Goal: Task Accomplishment & Management: Manage account settings

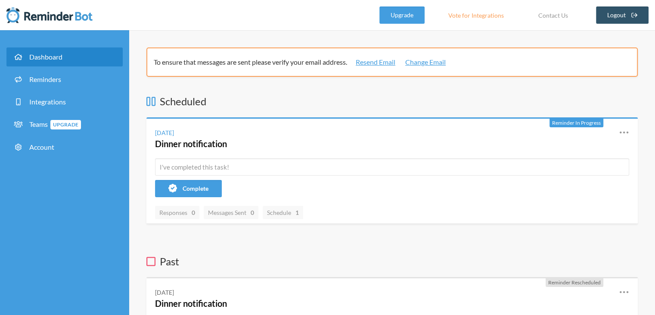
click at [151, 101] on icon at bounding box center [151, 101] width 9 height 10
click at [68, 83] on link "Reminders" at bounding box center [64, 79] width 116 height 19
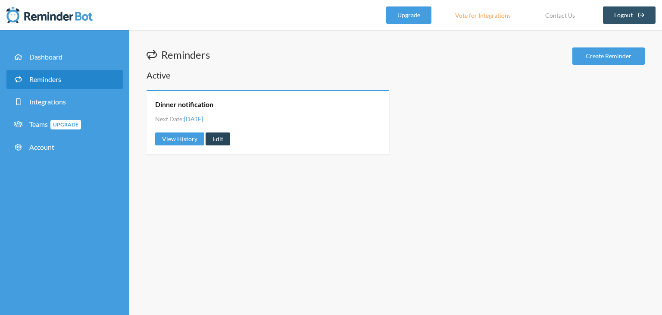
click at [221, 140] on link "Edit" at bounding box center [218, 138] width 25 height 13
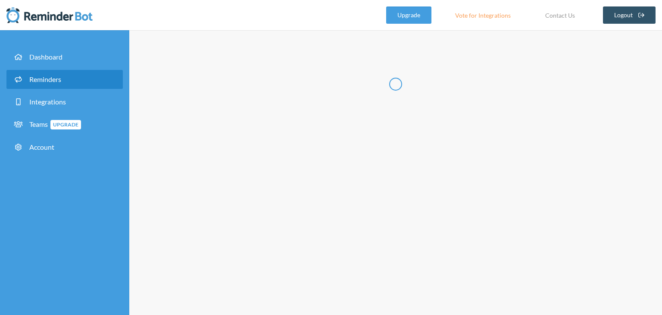
type input "Dinner notification"
select select "18:00:00"
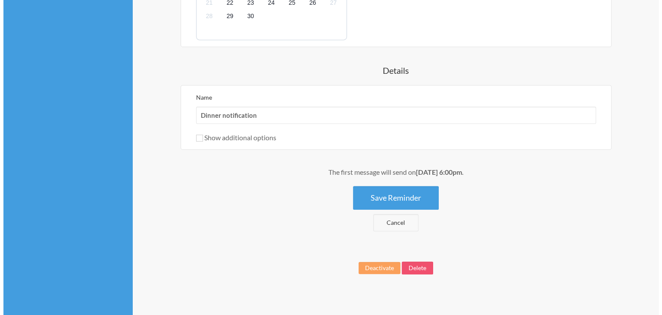
scroll to position [402, 0]
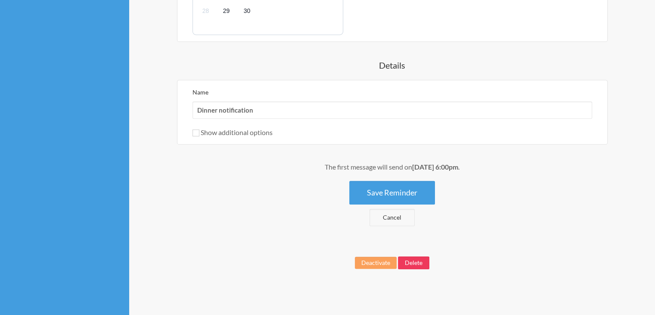
click at [419, 262] on button "Delete" at bounding box center [413, 262] width 31 height 13
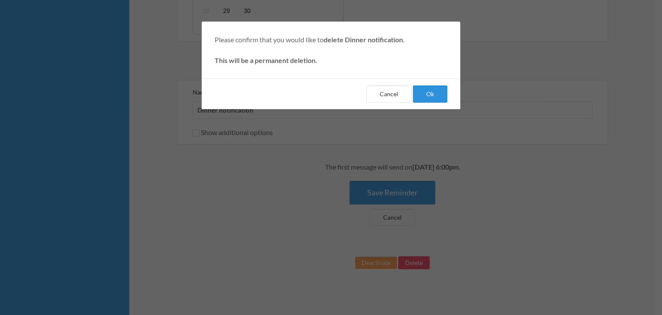
click at [422, 95] on button "Ok" at bounding box center [430, 93] width 34 height 17
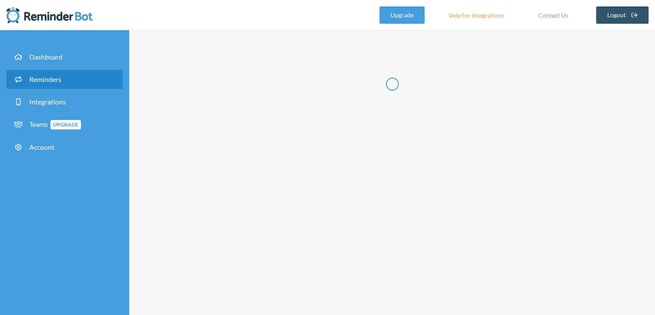
select select "08:30:00"
select select "09:30:00"
